Goal: Find specific page/section: Find specific page/section

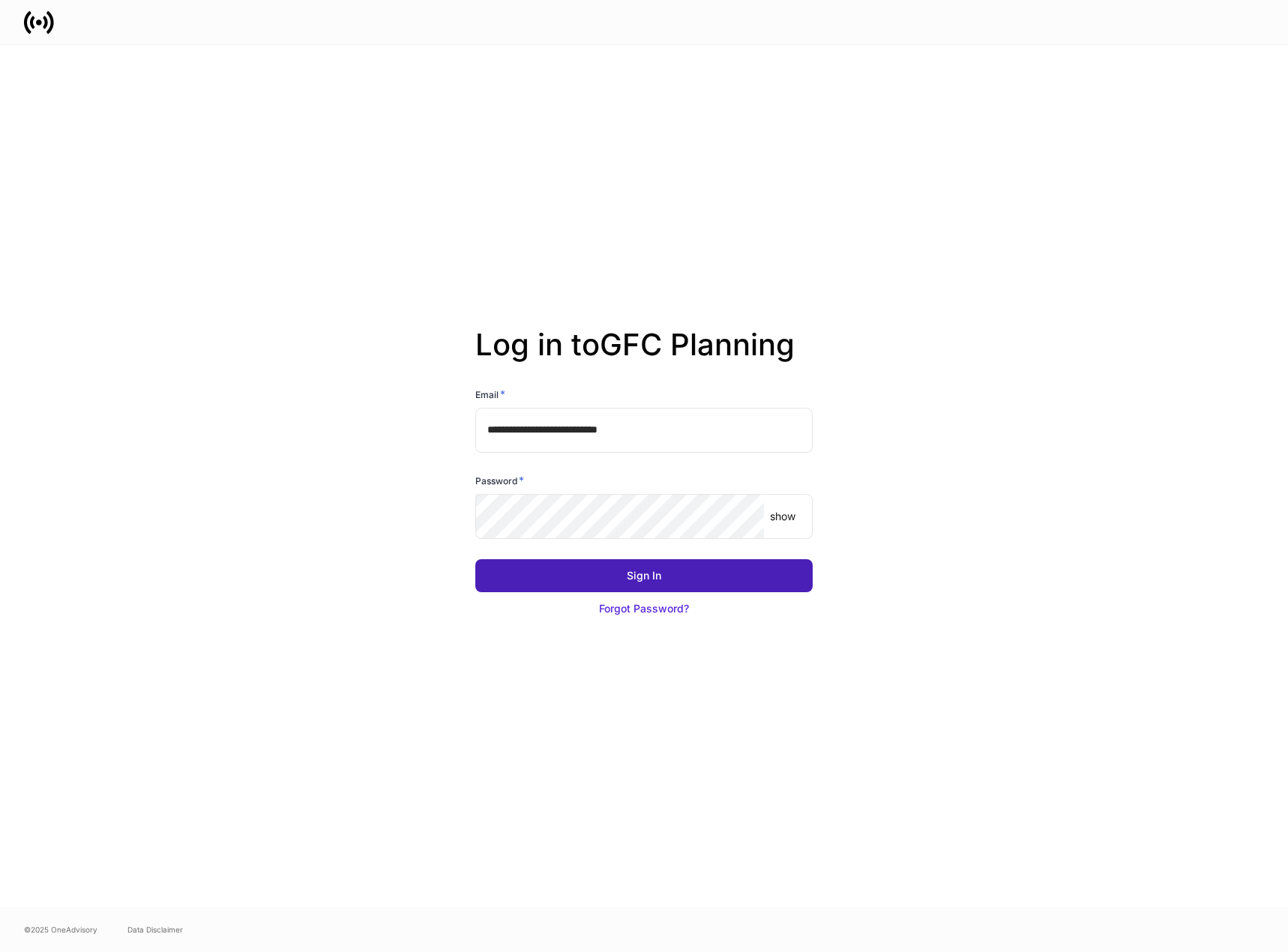
click at [641, 581] on div "Sign In" at bounding box center [644, 575] width 35 height 15
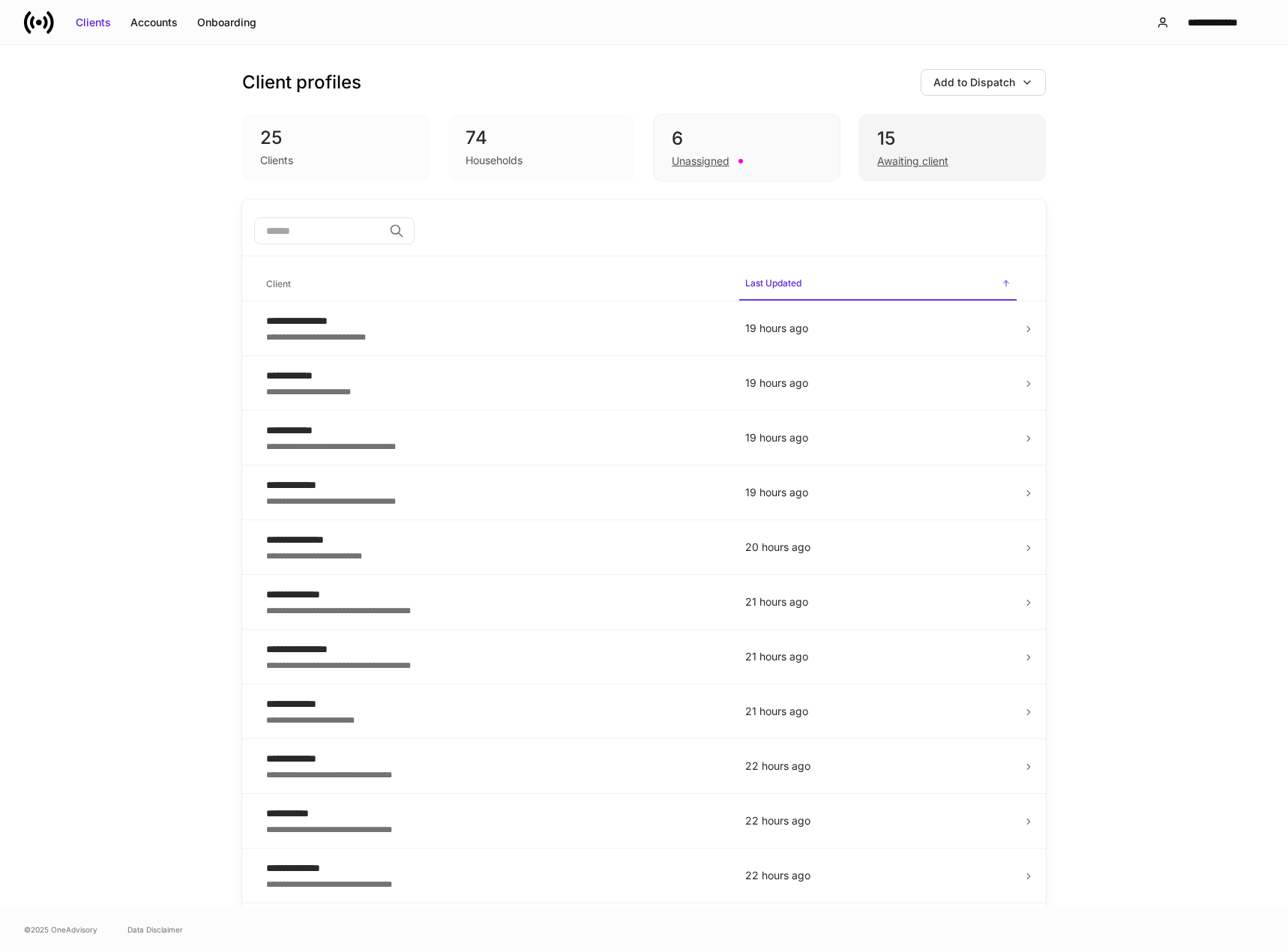
click at [908, 161] on div "Awaiting client" at bounding box center [912, 160] width 71 height 15
